Goal: Navigation & Orientation: Go to known website

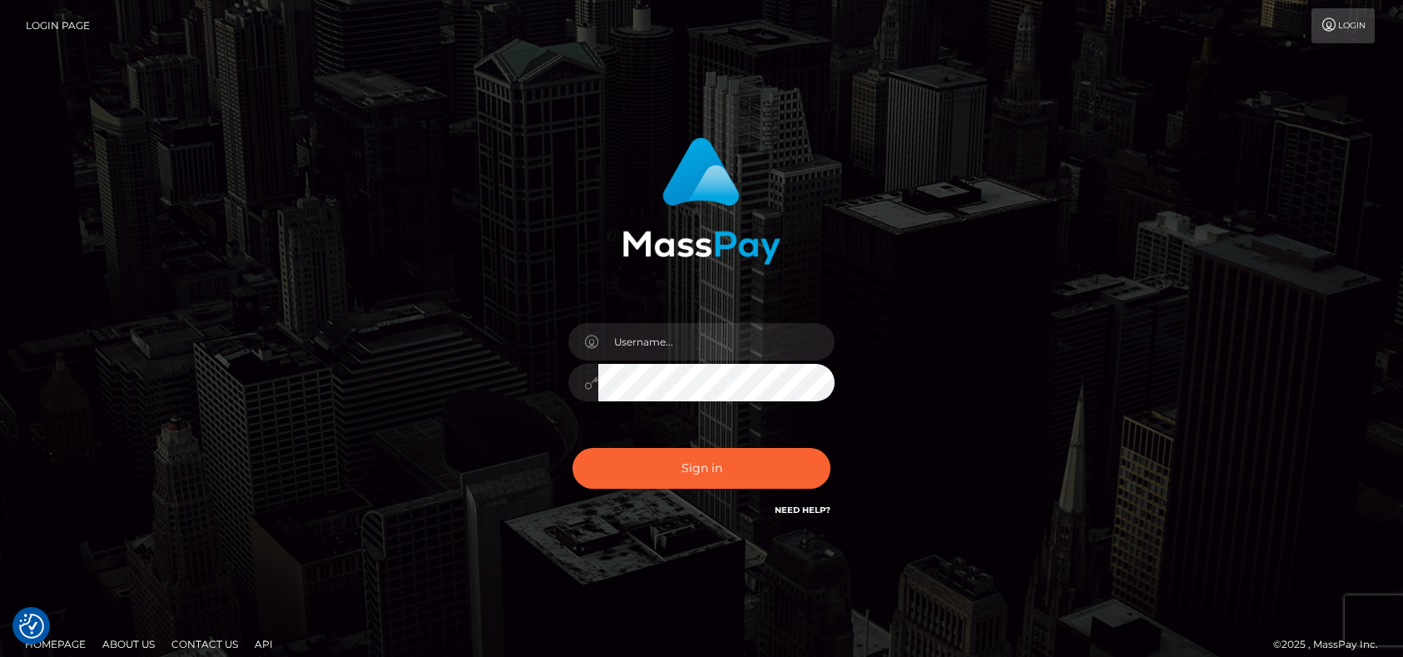
checkbox input "true"
